Goal: Complete application form

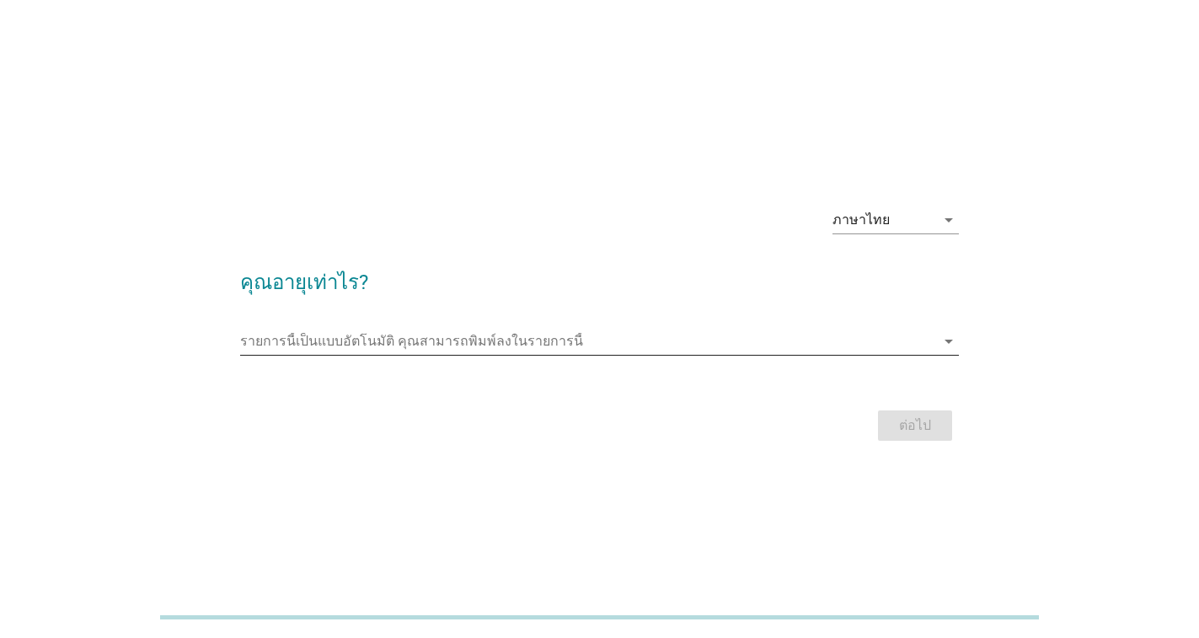
click at [946, 341] on icon "arrow_drop_down" at bounding box center [949, 341] width 20 height 20
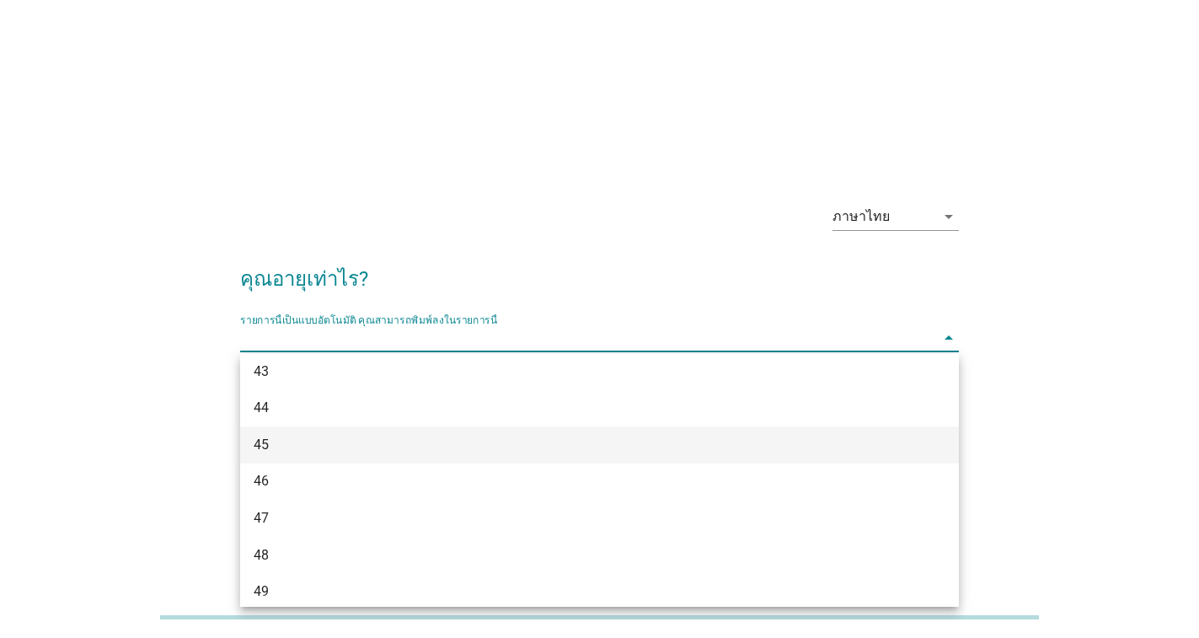
scroll to position [927, 0]
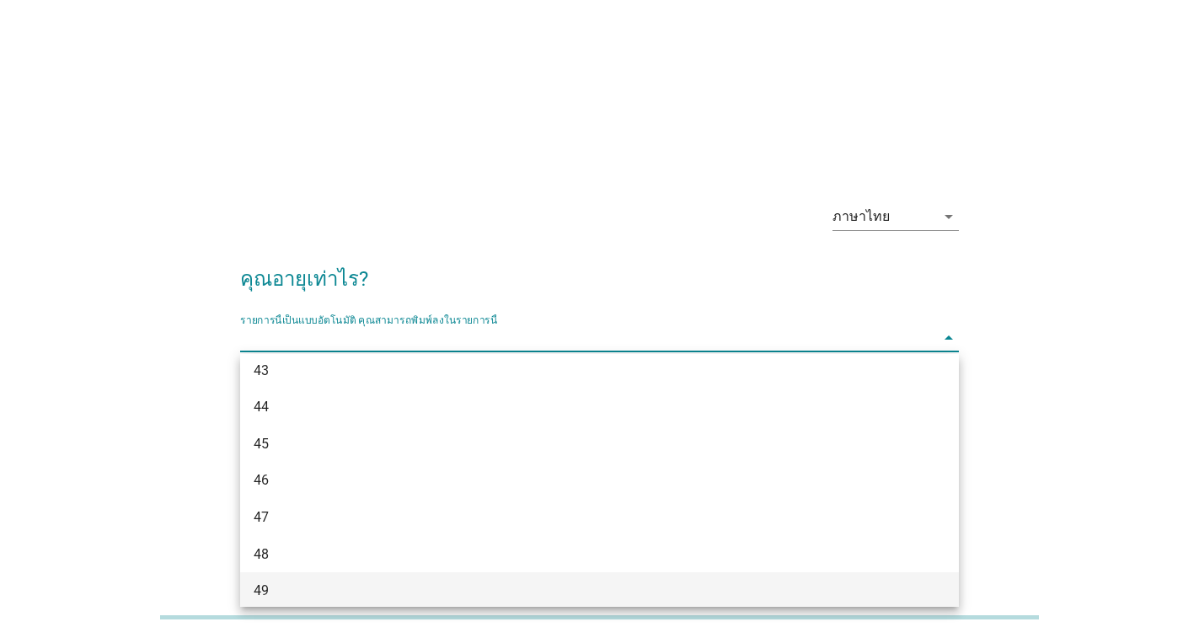
click at [301, 582] on div "49" at bounding box center [571, 590] width 634 height 20
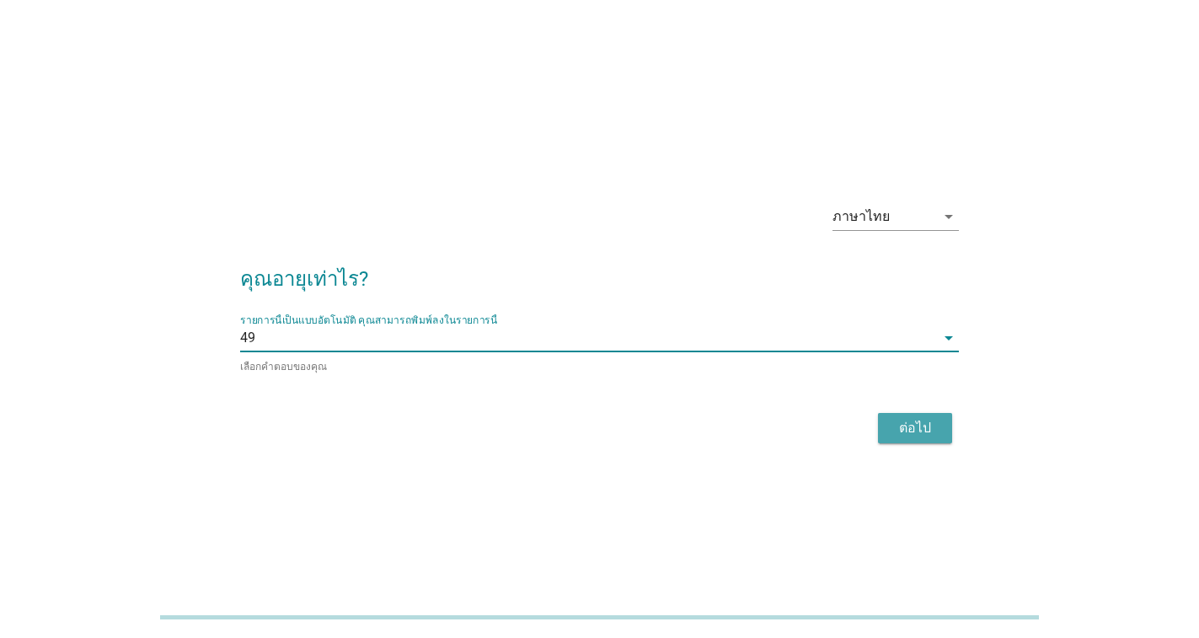
click at [916, 431] on div "ต่อไป" at bounding box center [914, 428] width 47 height 20
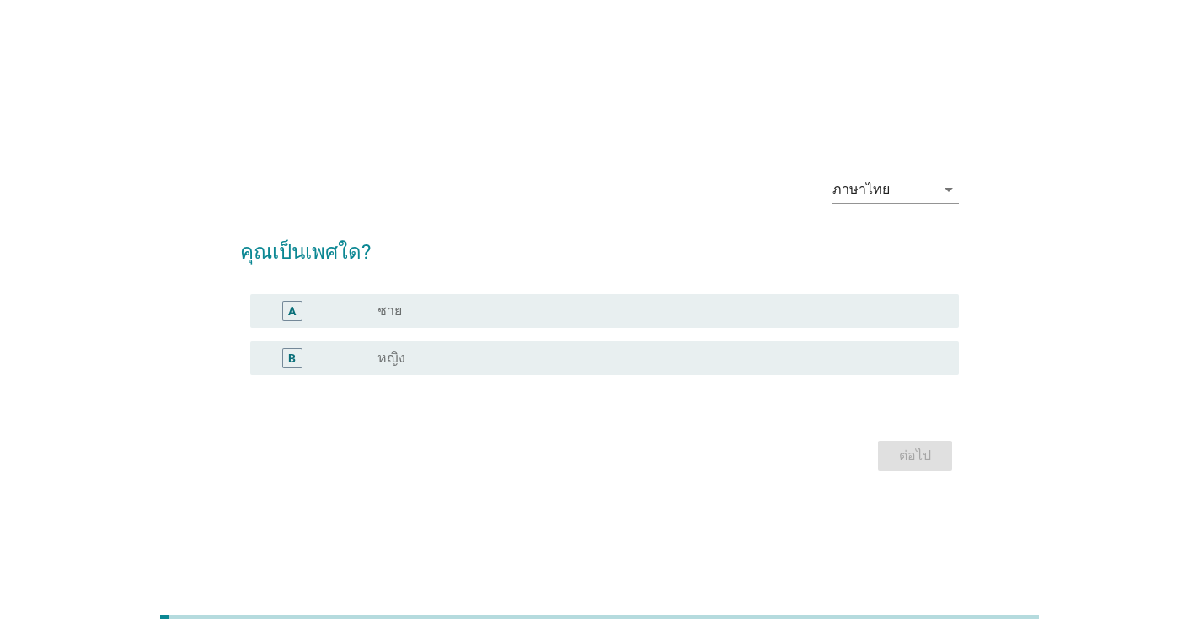
click at [293, 359] on div "B" at bounding box center [292, 358] width 8 height 18
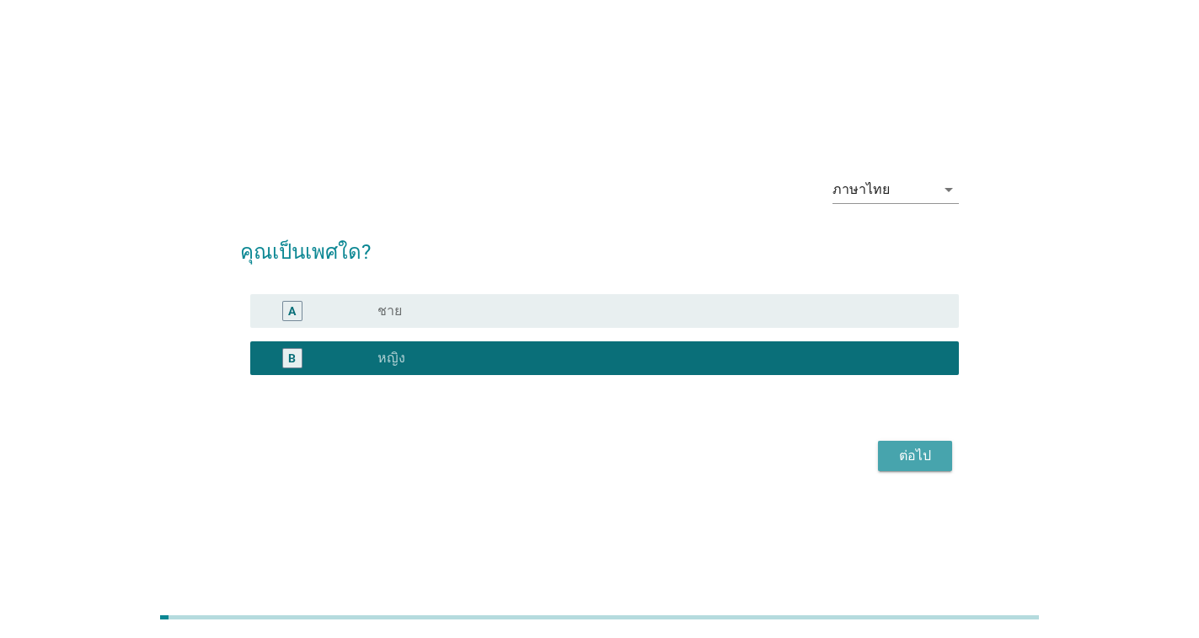
click at [898, 449] on div "ต่อไป" at bounding box center [914, 456] width 47 height 20
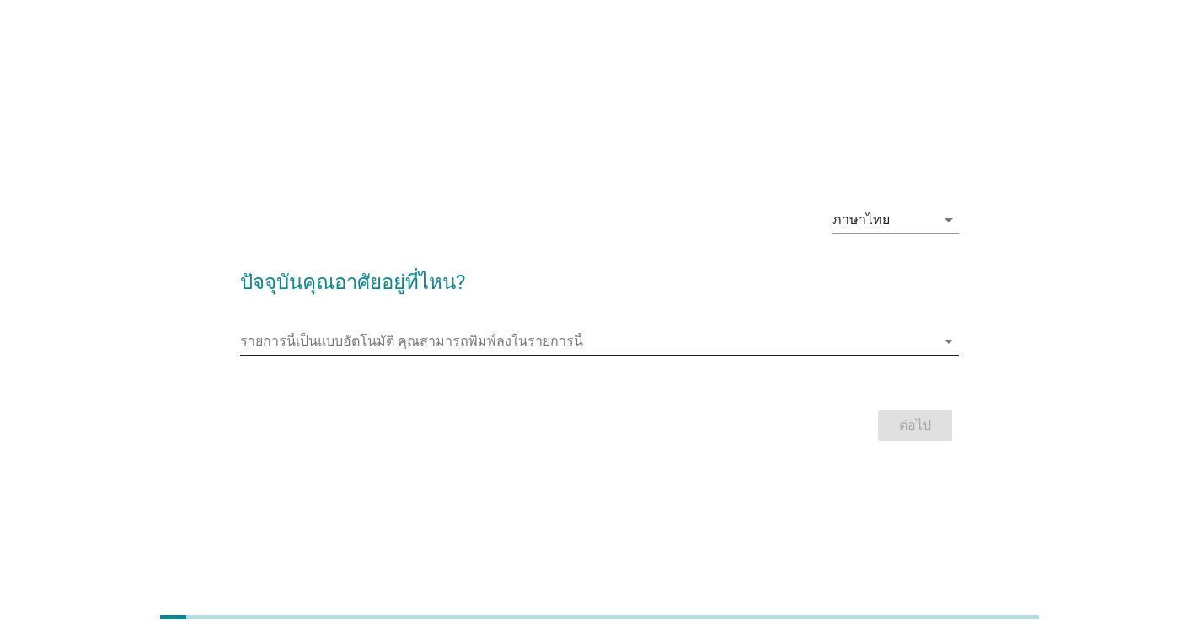
click at [381, 339] on input "รายการนี้เป็นแบบอัตโนมัติ คุณสามารถพิมพ์ลงในรายการนี้" at bounding box center [587, 341] width 695 height 27
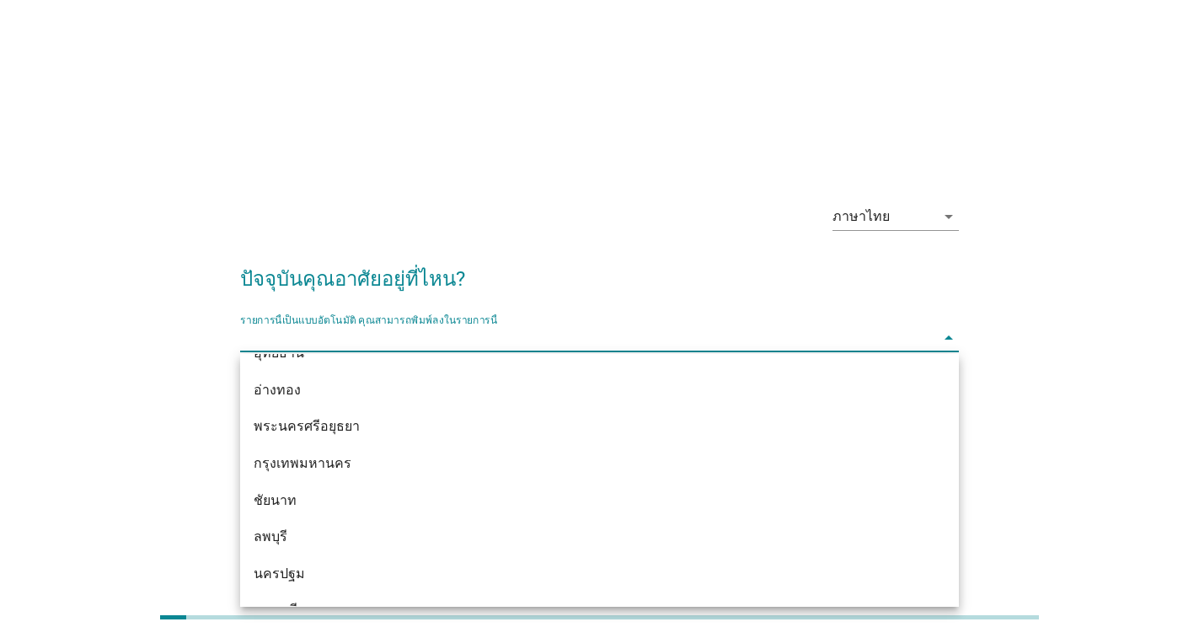
scroll to position [1432, 0]
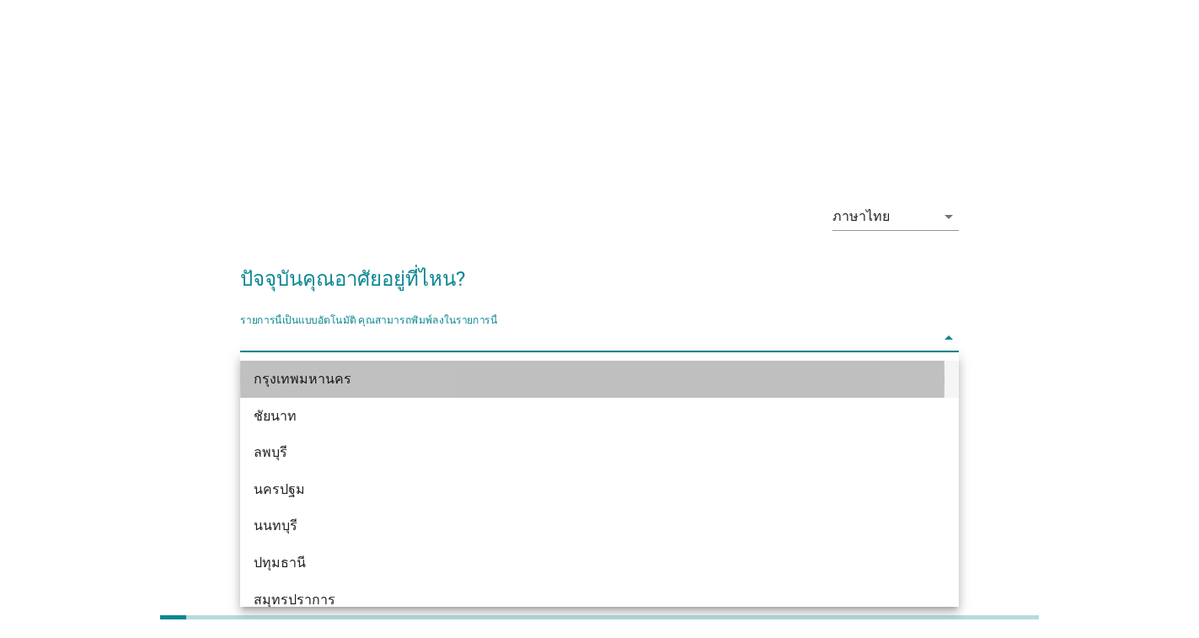
click at [361, 382] on div "กรุงเทพมหานคร" at bounding box center [571, 379] width 634 height 20
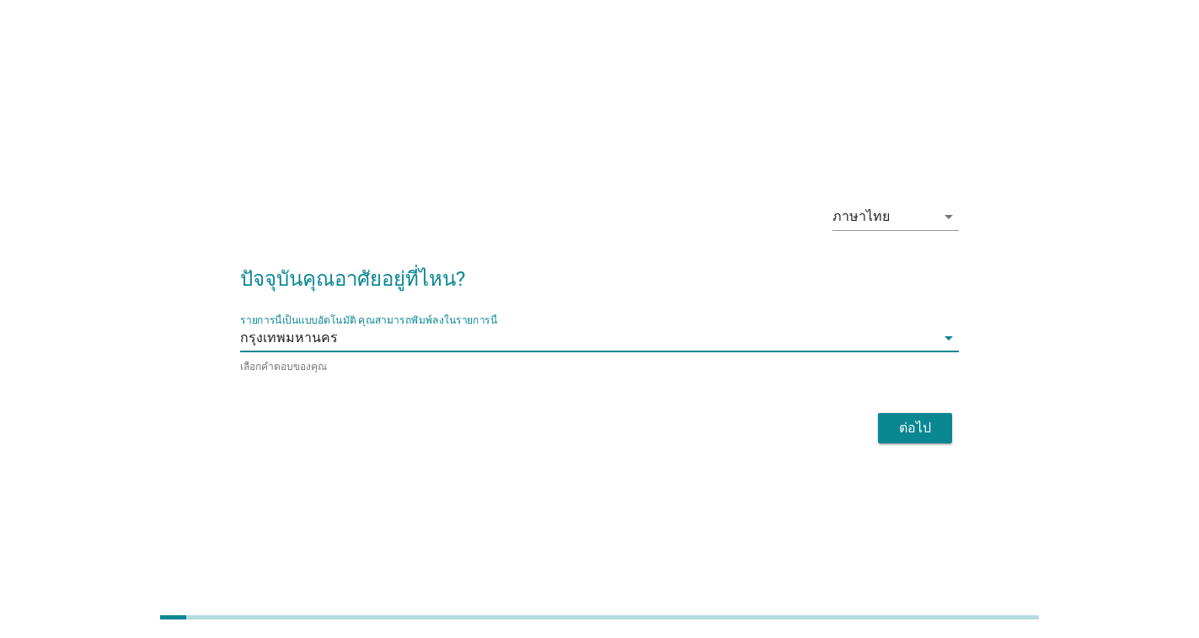
click at [926, 419] on div "ต่อไป" at bounding box center [914, 428] width 47 height 20
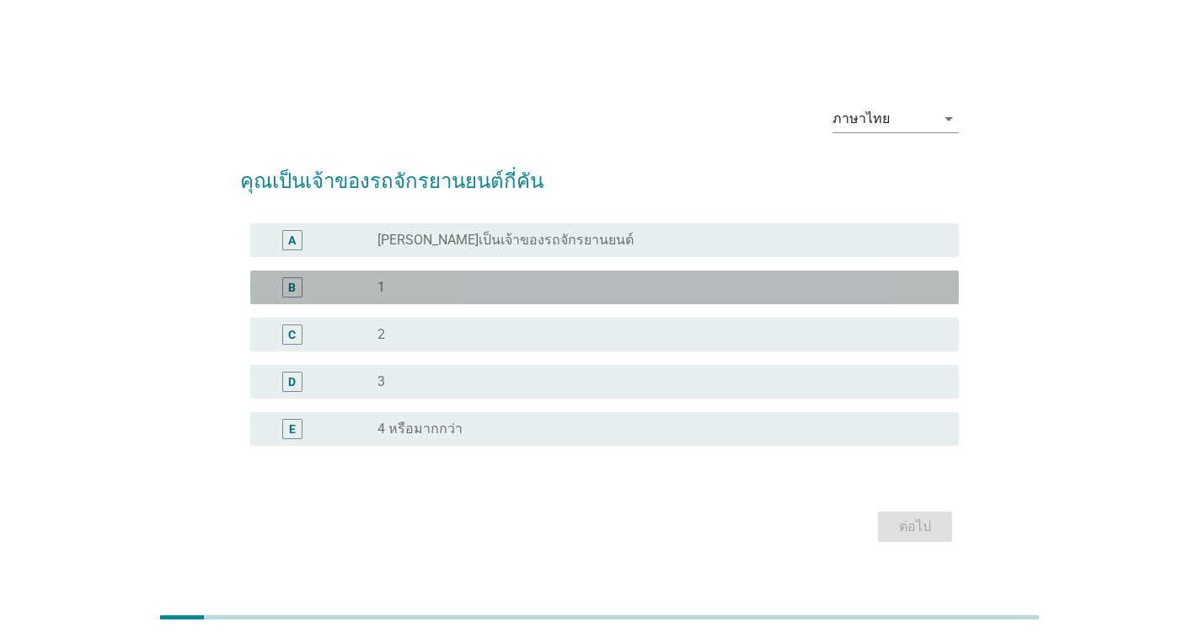
click at [447, 294] on div "radio_button_unchecked 1" at bounding box center [654, 287] width 554 height 17
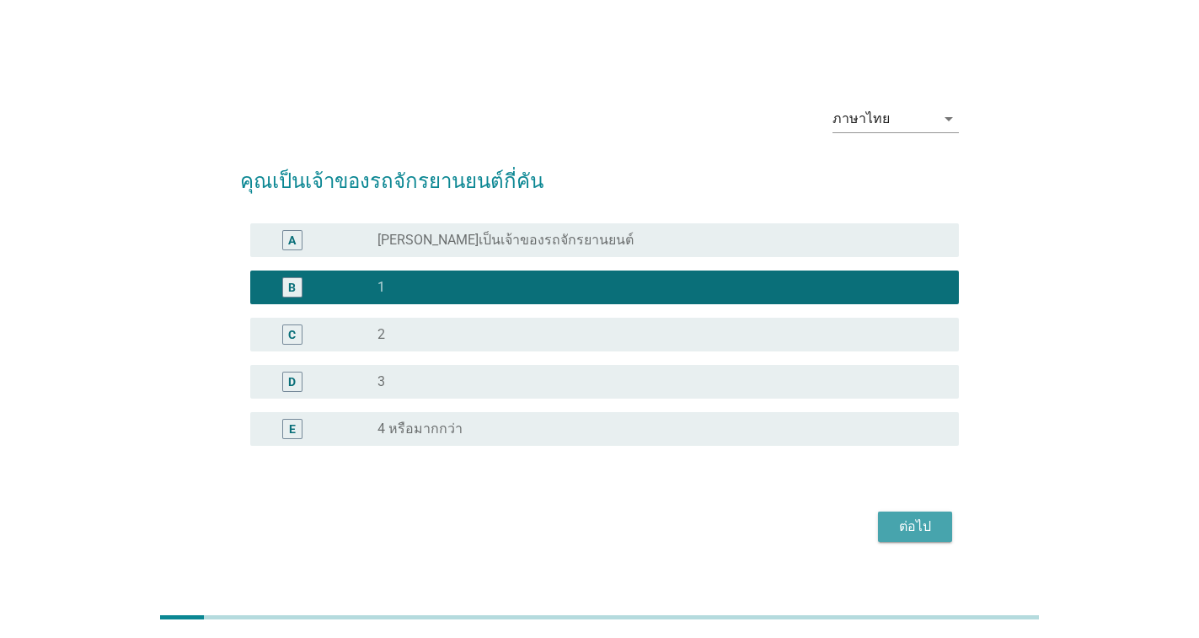
click at [907, 531] on div "ต่อไป" at bounding box center [914, 526] width 47 height 20
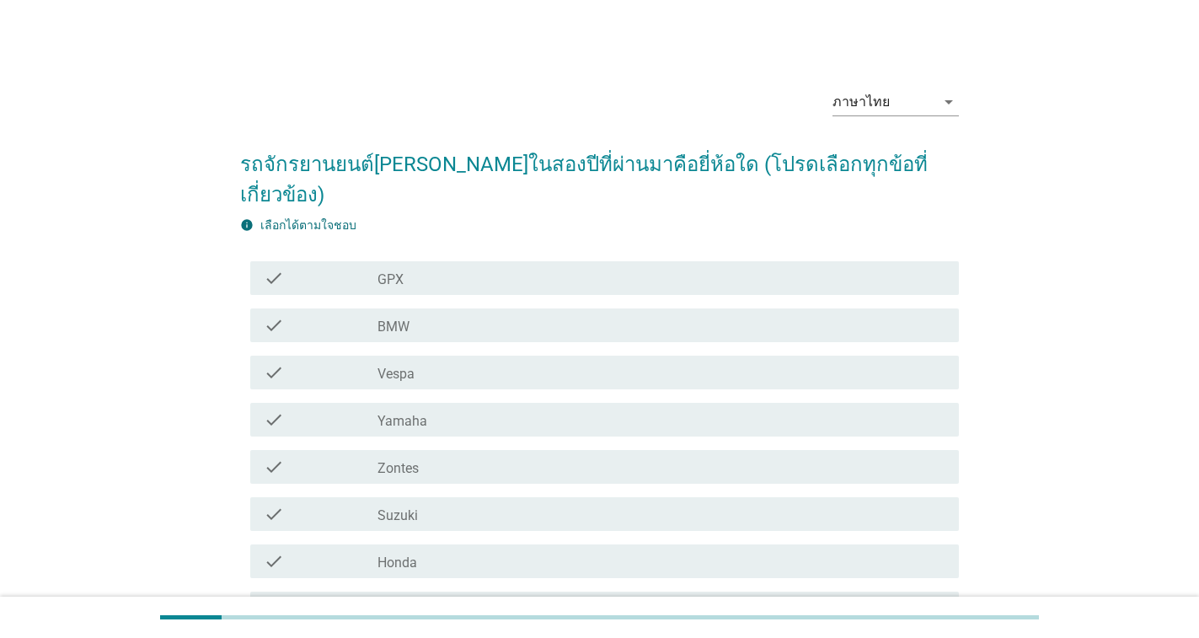
click at [501, 409] on div "check_box_outline_blank Yamaha" at bounding box center [661, 419] width 568 height 20
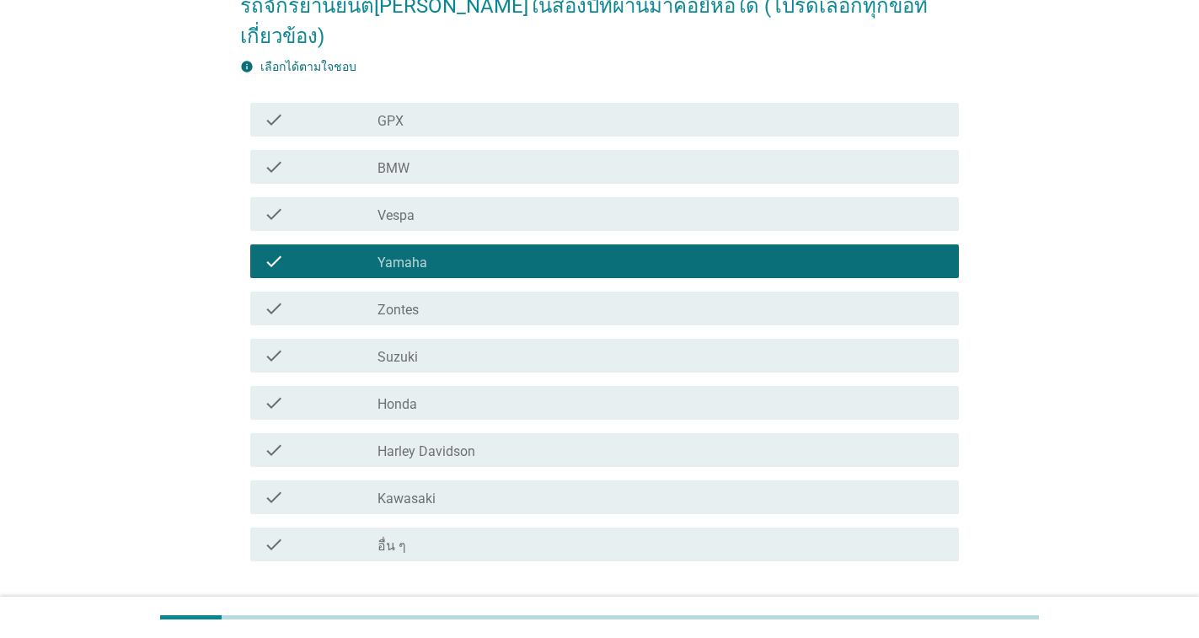
scroll to position [169, 0]
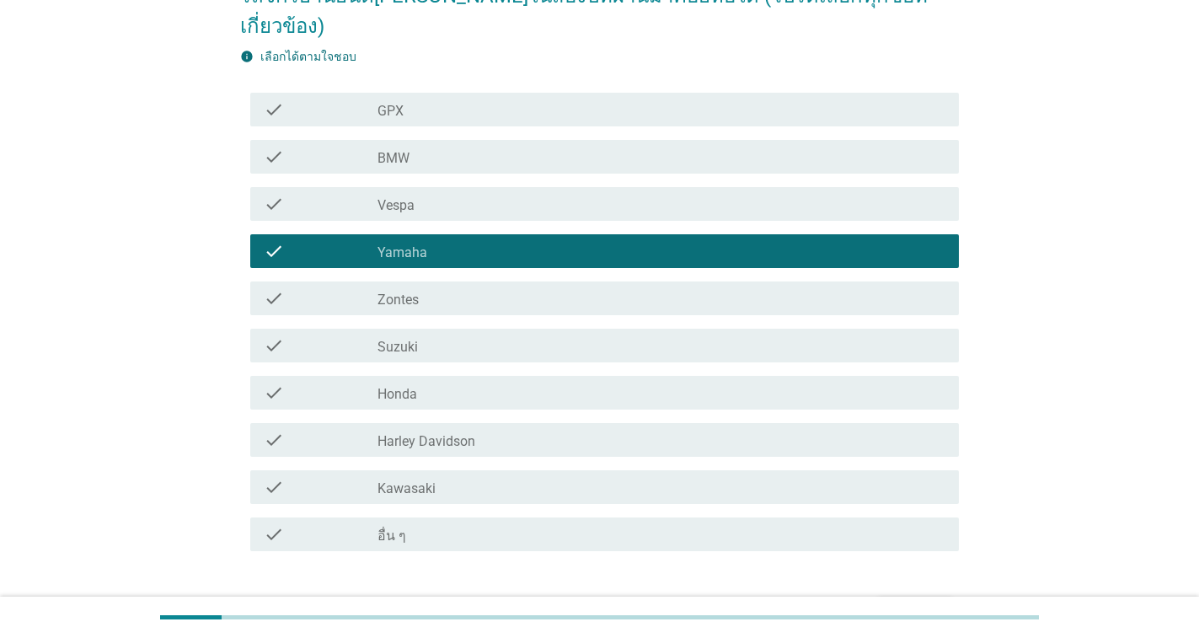
click at [911, 602] on div "ต่อไป" at bounding box center [914, 612] width 47 height 20
